Goal: Task Accomplishment & Management: Use online tool/utility

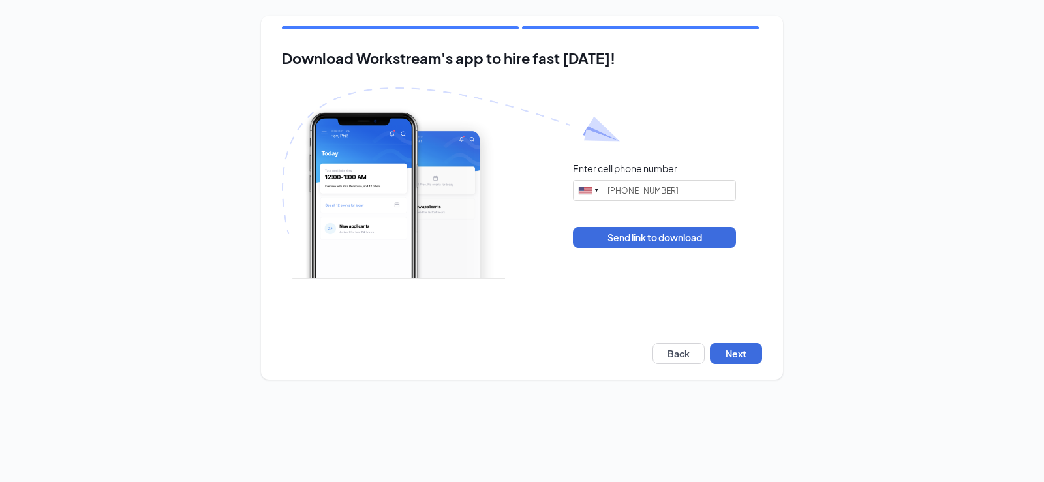
type input "[PHONE_NUMBER]"
click at [744, 361] on button "Next" at bounding box center [736, 353] width 52 height 21
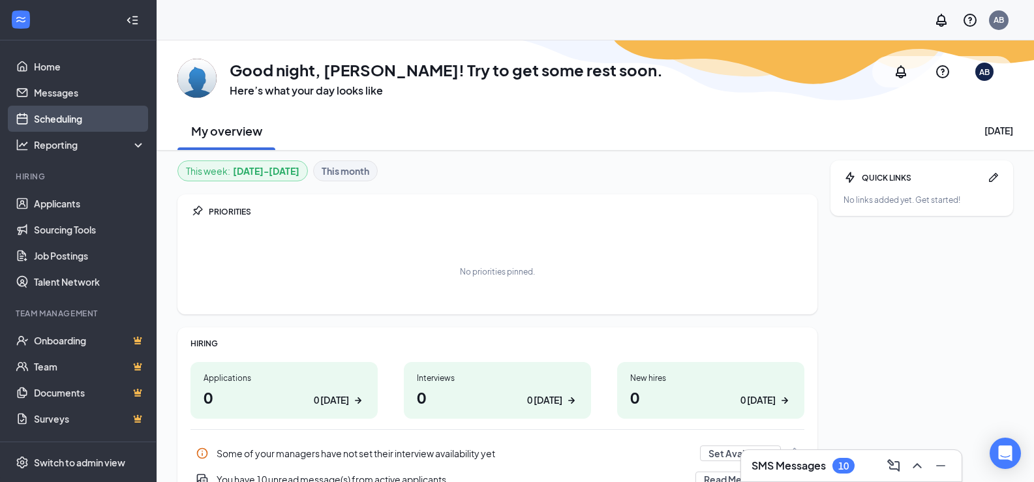
click at [67, 114] on link "Scheduling" at bounding box center [90, 119] width 112 height 26
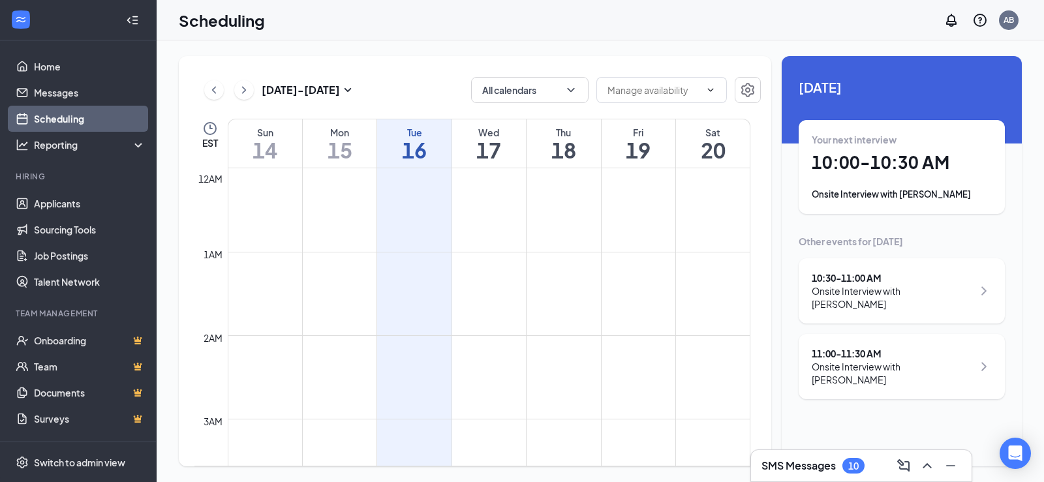
scroll to position [642, 0]
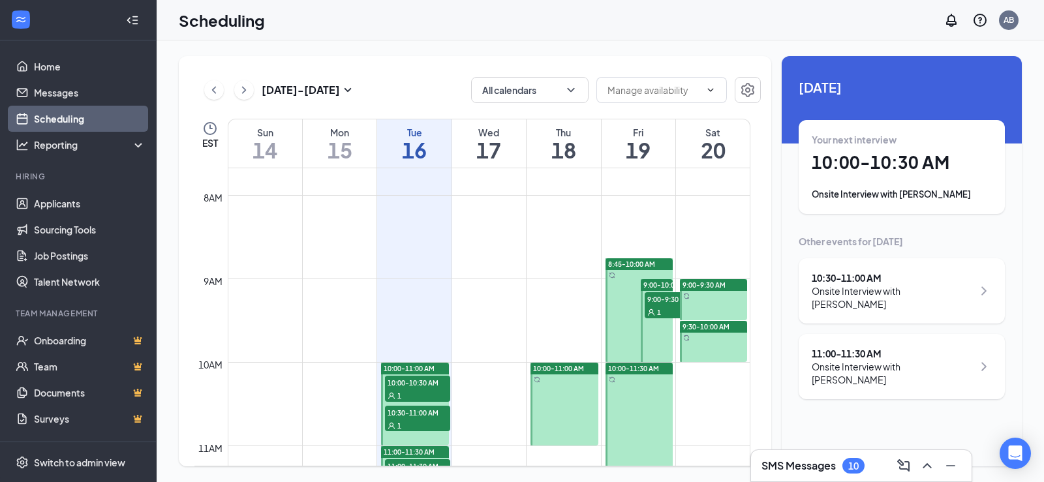
click at [914, 166] on h1 "10:00 - 10:30 AM" at bounding box center [902, 162] width 180 height 22
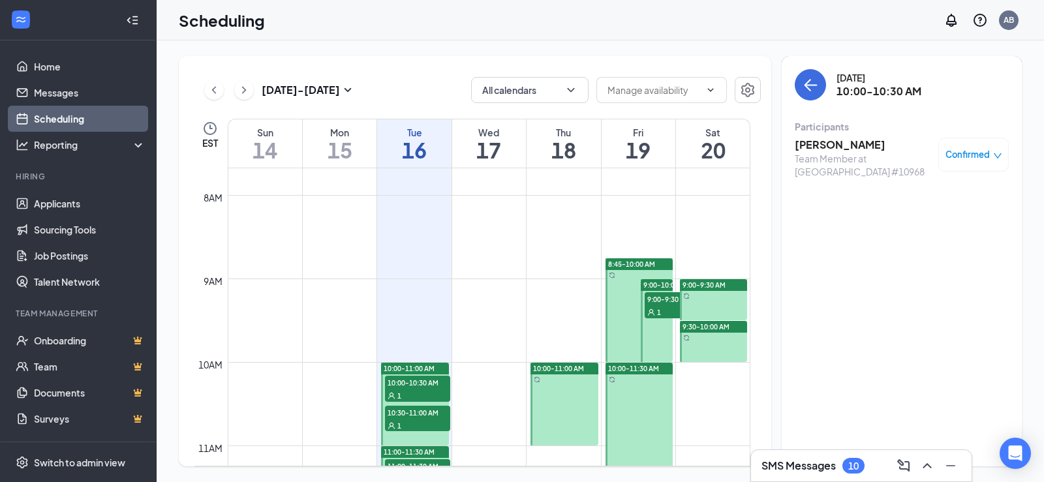
click at [824, 147] on h3 "Ken Graham" at bounding box center [863, 145] width 137 height 14
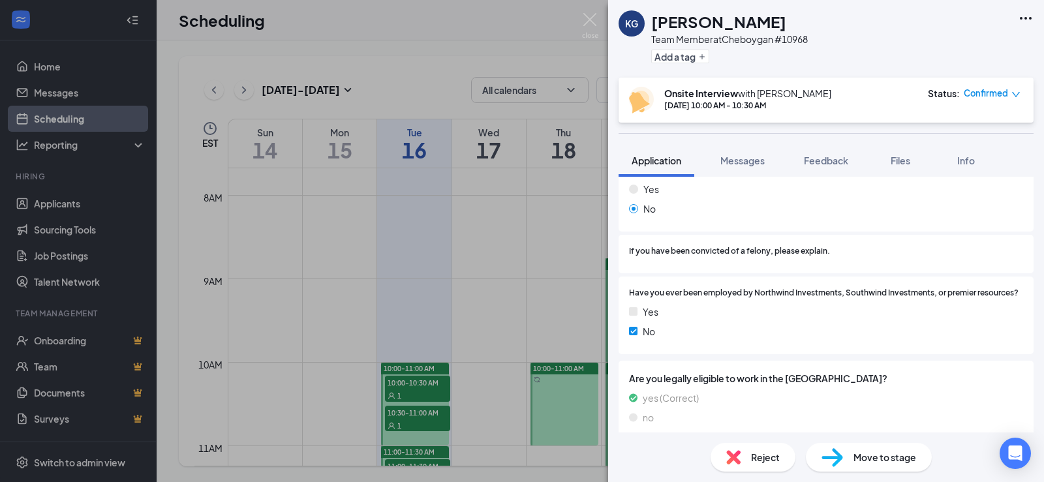
scroll to position [872, 0]
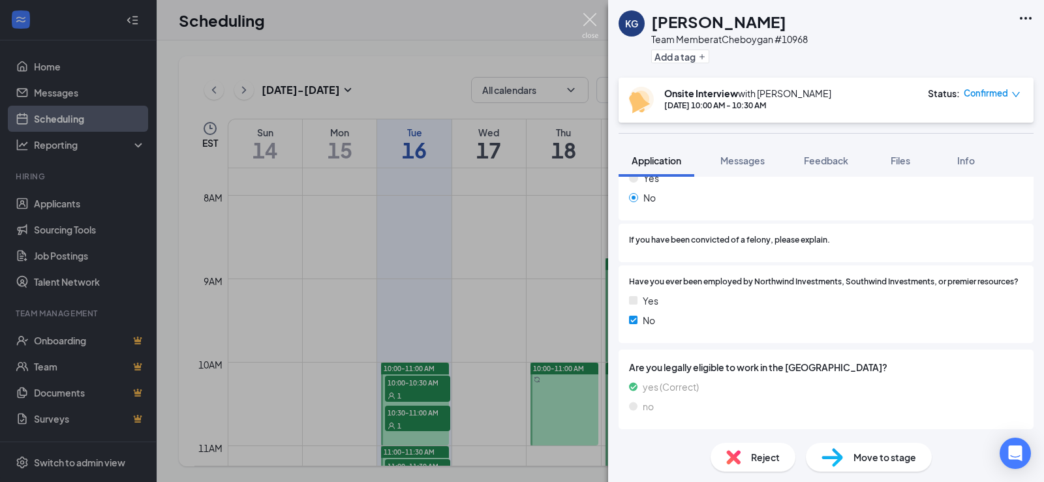
click at [593, 25] on img at bounding box center [590, 25] width 16 height 25
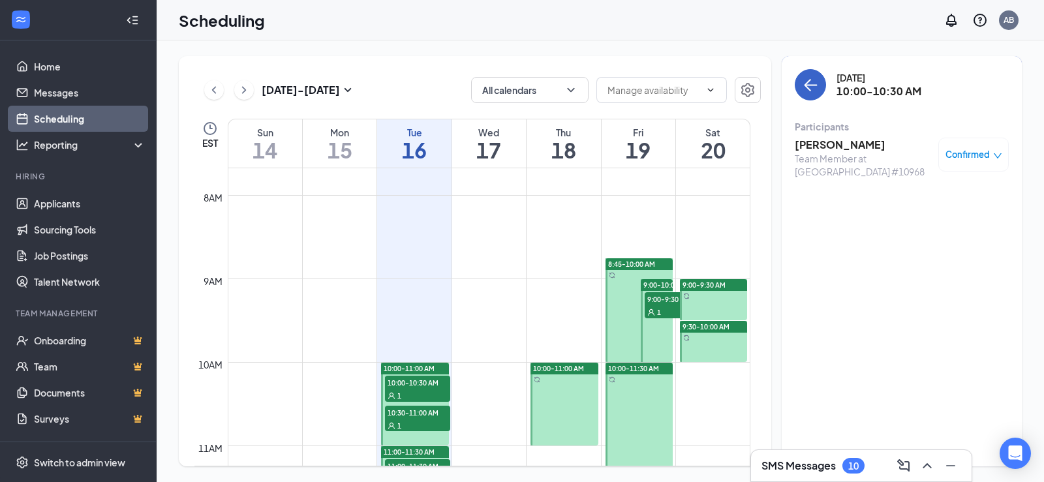
click at [810, 86] on icon "ArrowLeft" at bounding box center [811, 85] width 16 height 16
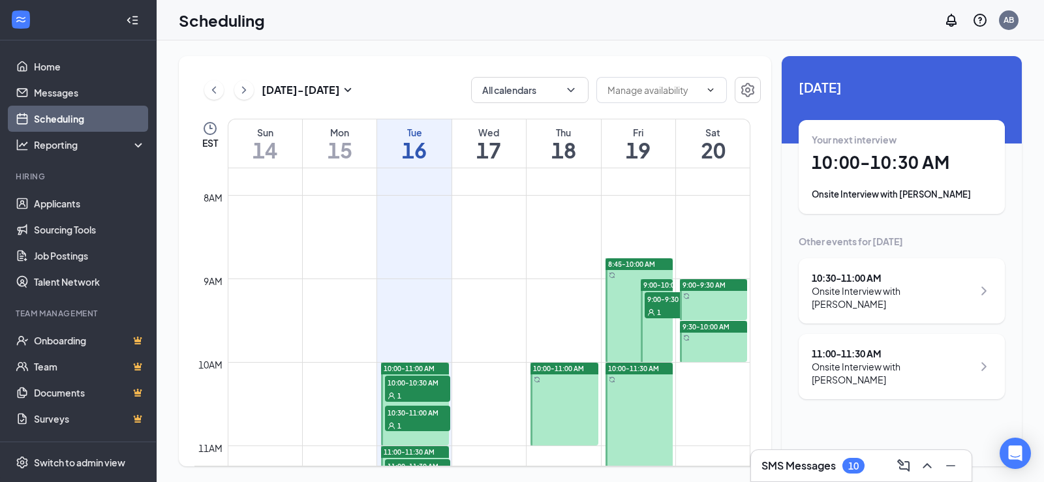
click at [862, 347] on div "11:00 - 11:30 AM" at bounding box center [892, 353] width 161 height 13
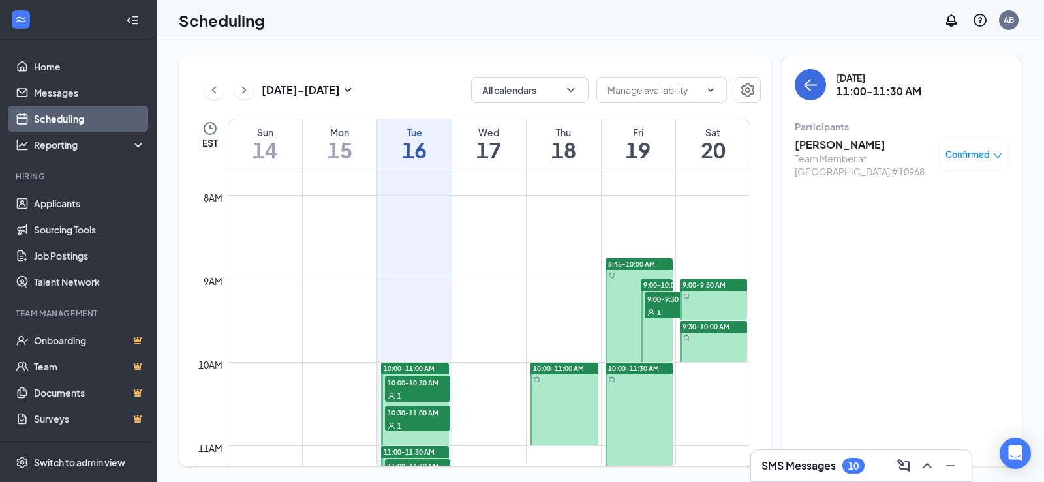
click at [834, 142] on h3 "Austin Noble" at bounding box center [863, 145] width 137 height 14
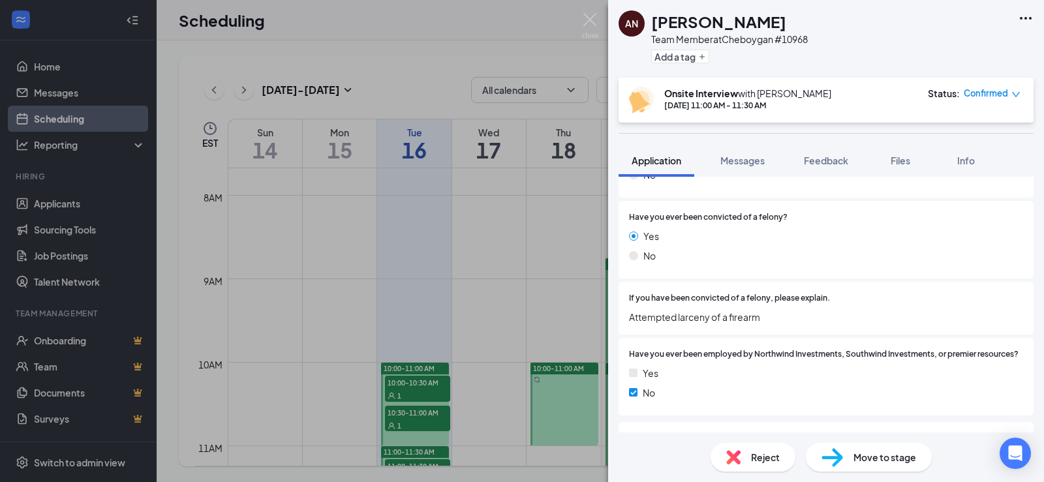
scroll to position [756, 0]
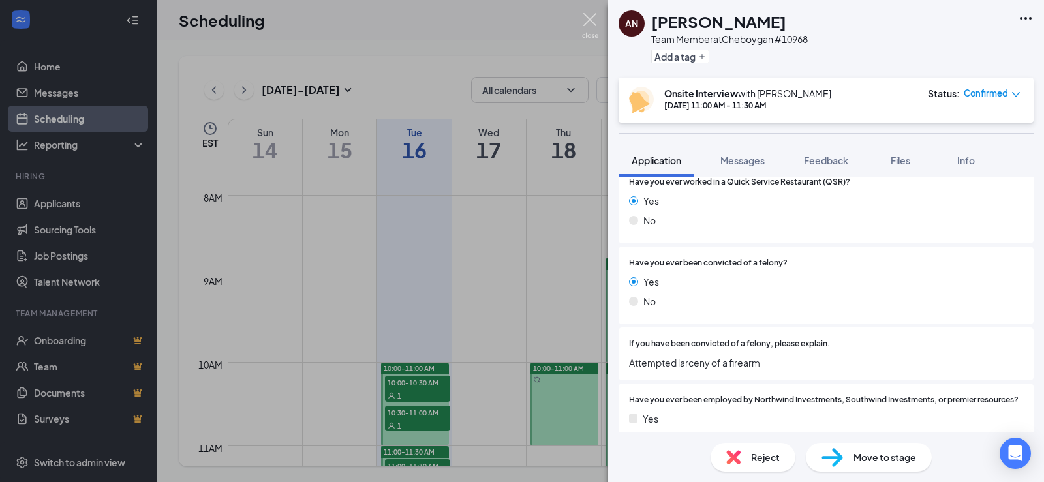
click at [592, 15] on img at bounding box center [590, 25] width 16 height 25
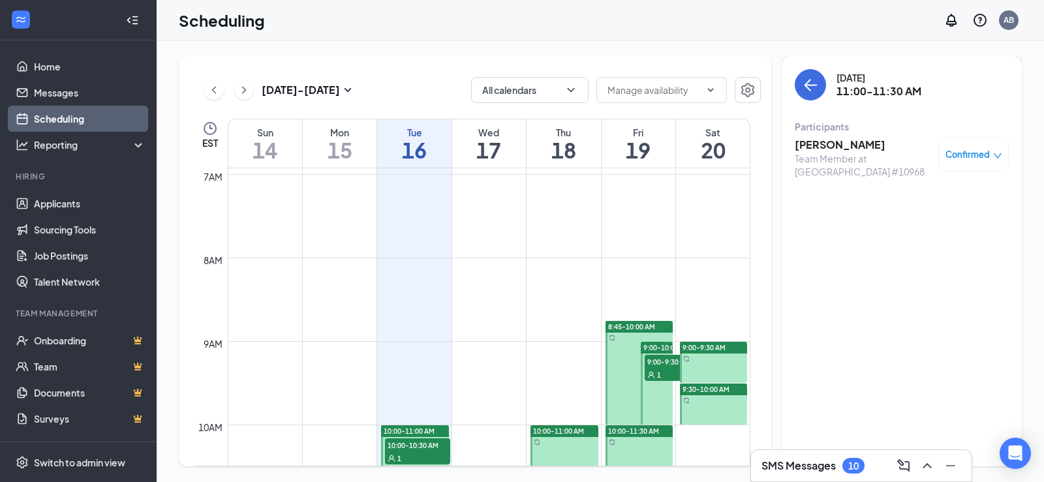
scroll to position [576, 0]
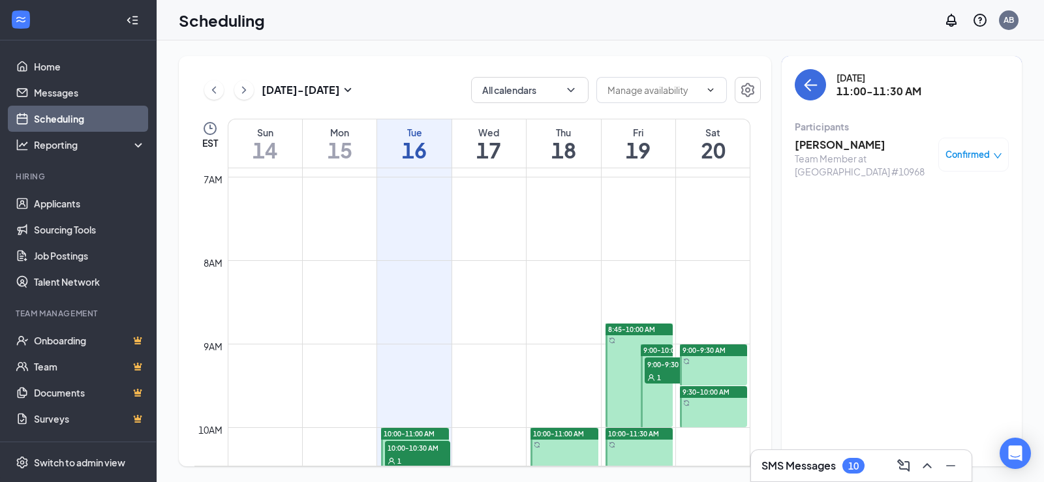
click at [666, 374] on div "1" at bounding box center [677, 377] width 65 height 13
